Goal: Transaction & Acquisition: Purchase product/service

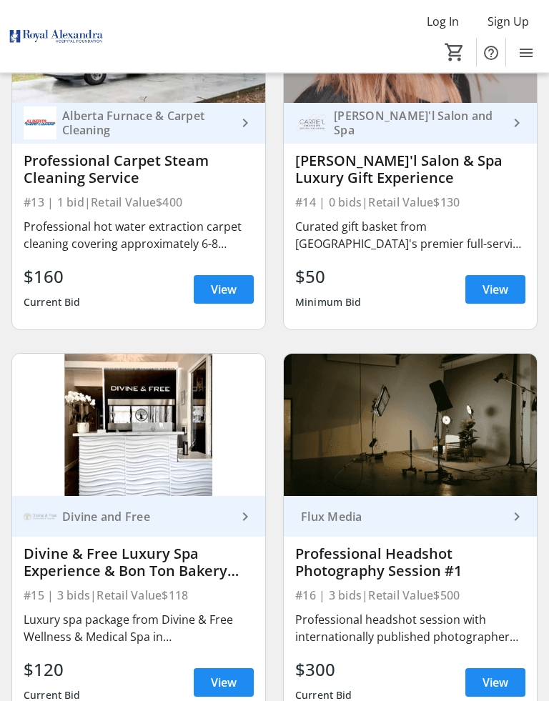
scroll to position [2662, 0]
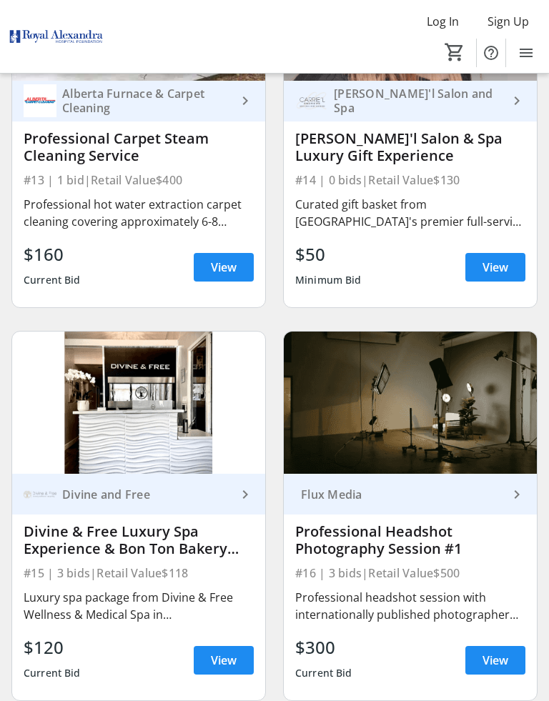
click at [164, 543] on div "Divine & Free Luxury Spa Experience & Bon Ton Bakery Gift Card" at bounding box center [139, 540] width 230 height 34
click at [225, 656] on span "View" at bounding box center [224, 660] width 26 height 17
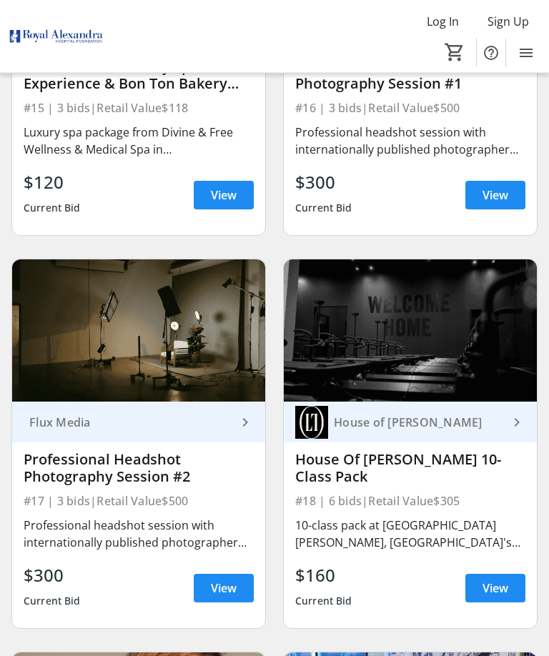
scroll to position [3128, 0]
click at [501, 584] on span "View" at bounding box center [496, 588] width 26 height 17
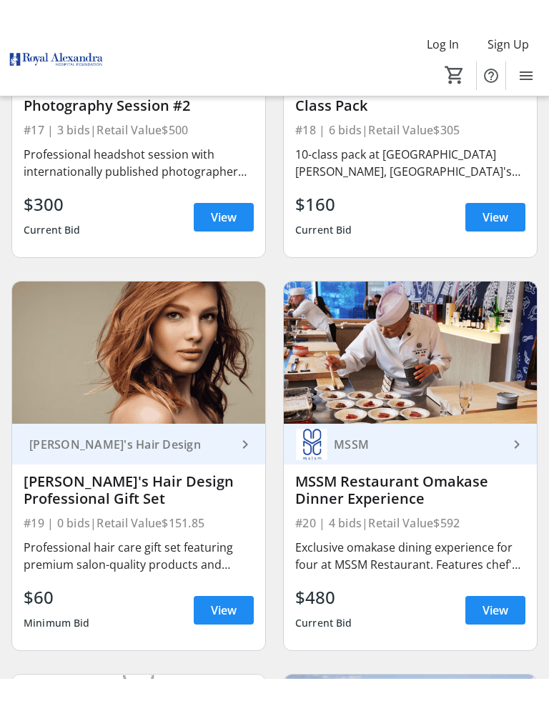
scroll to position [3524, 0]
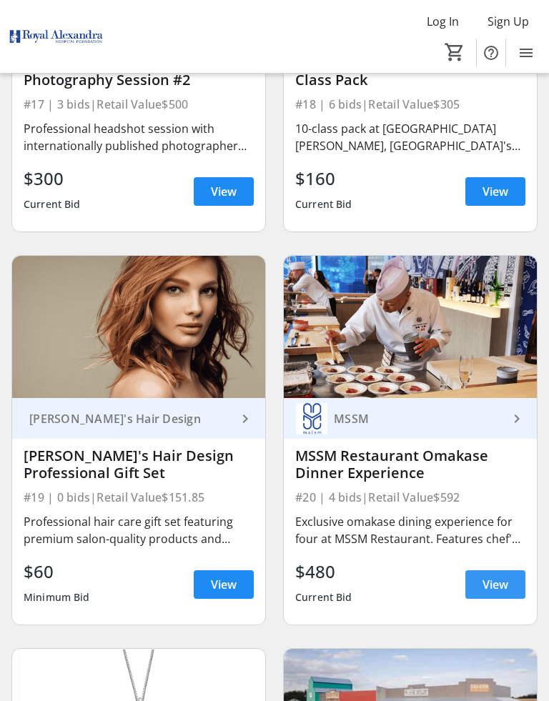
click at [504, 585] on span "View" at bounding box center [496, 584] width 26 height 17
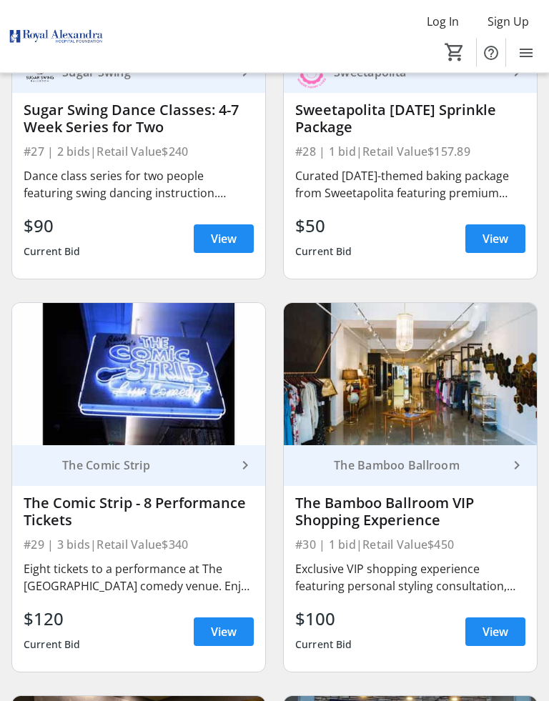
scroll to position [5444, 0]
click at [500, 633] on span "View" at bounding box center [496, 632] width 26 height 17
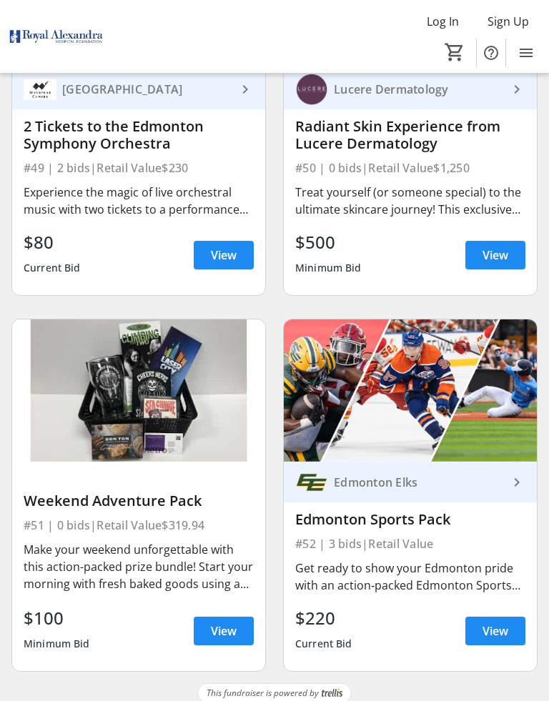
scroll to position [9768, 0]
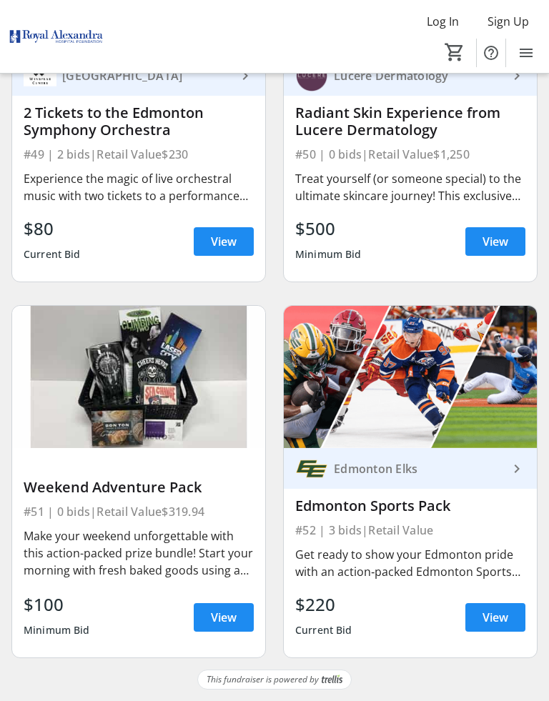
click at [236, 615] on span "View" at bounding box center [224, 617] width 26 height 17
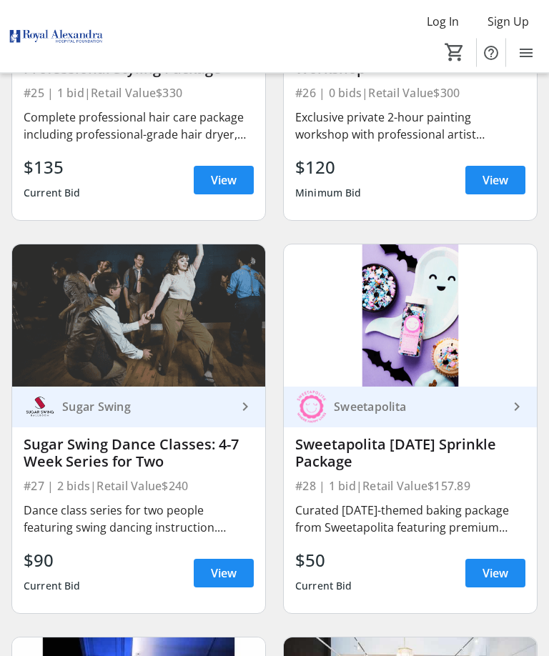
scroll to position [5098, 0]
